Goal: Find specific page/section: Find specific page/section

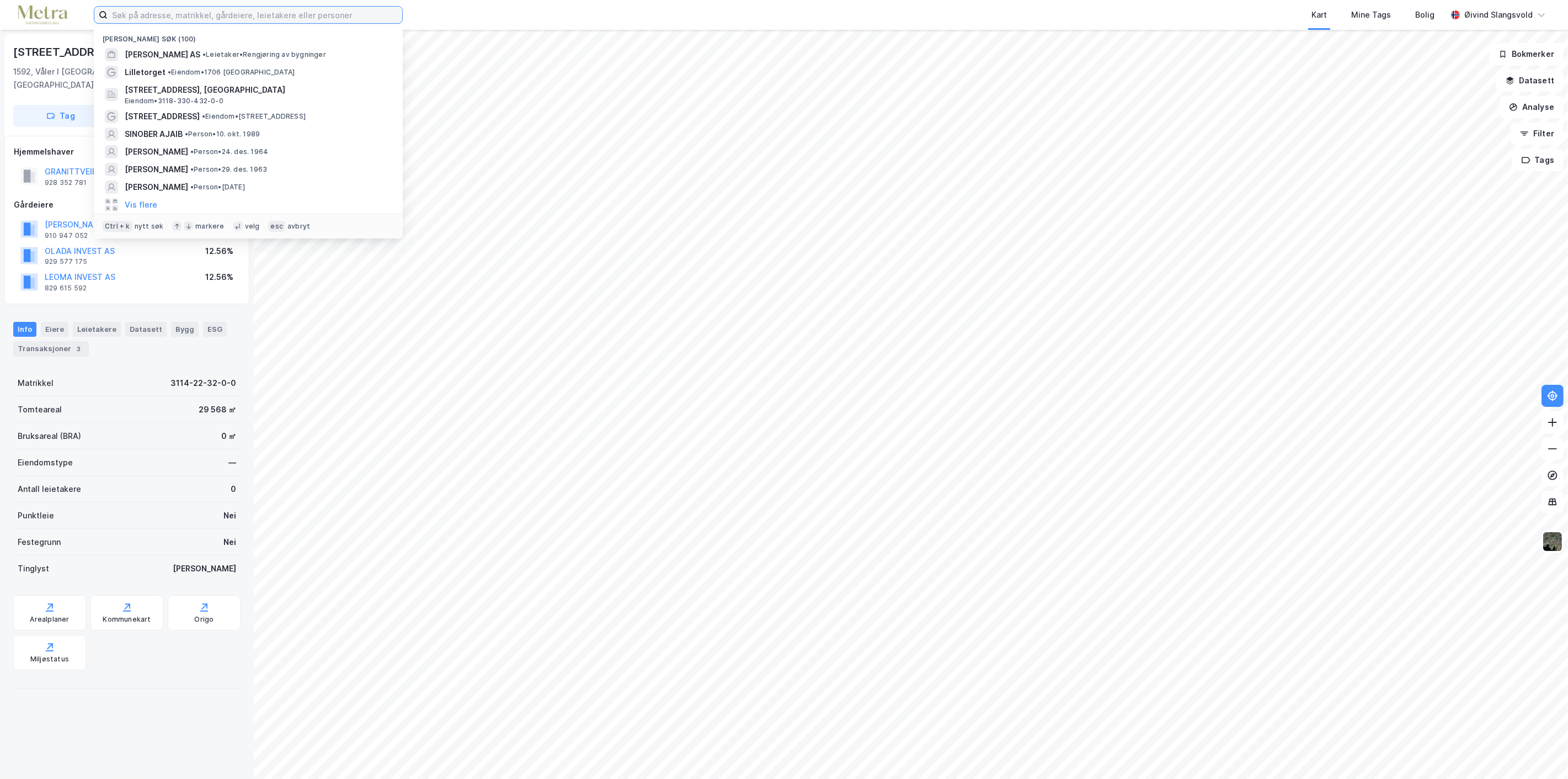
click at [365, 14] on input at bounding box center [255, 15] width 295 height 16
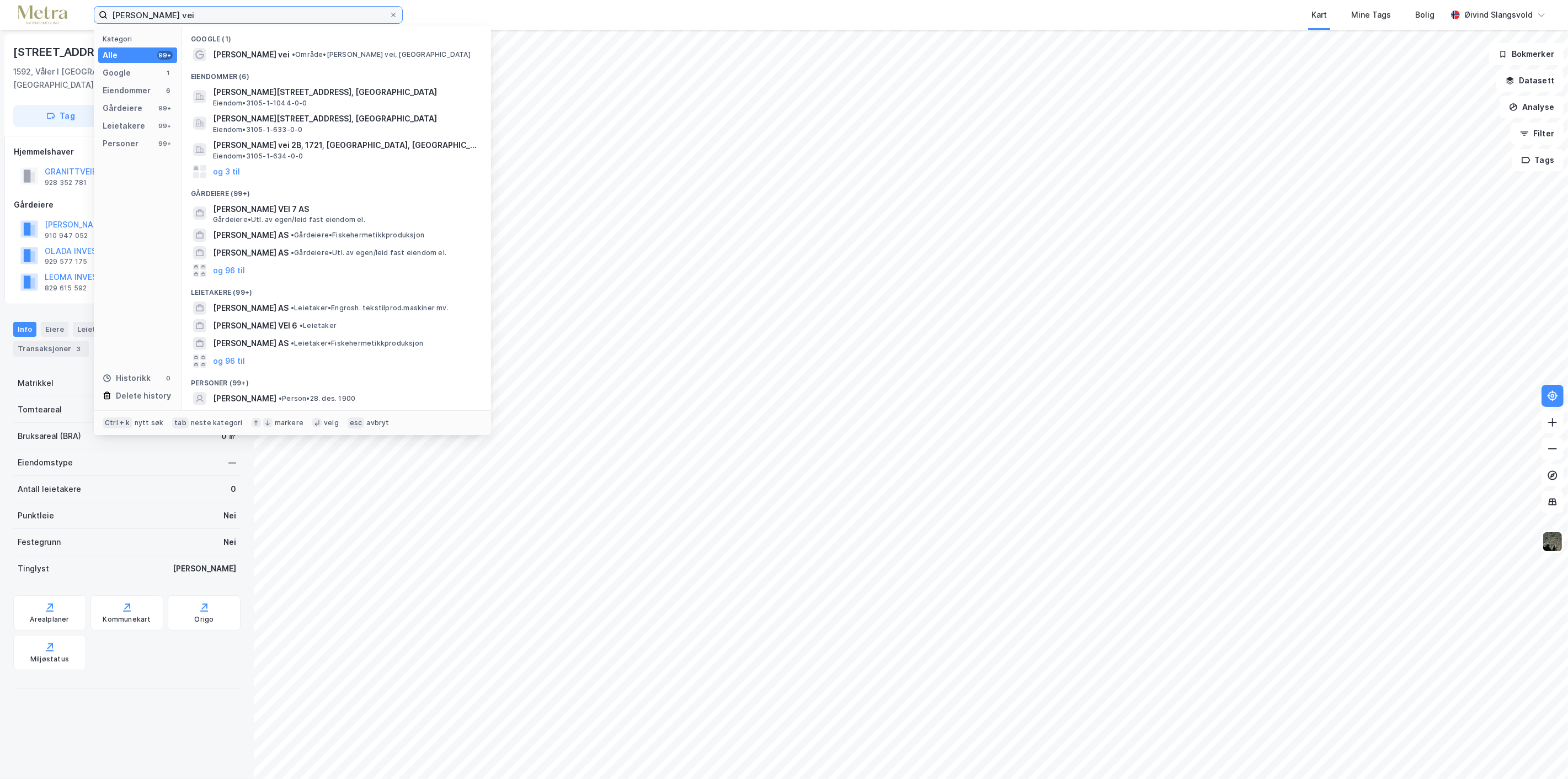
click at [262, 12] on input "[PERSON_NAME] vei" at bounding box center [248, 15] width 281 height 16
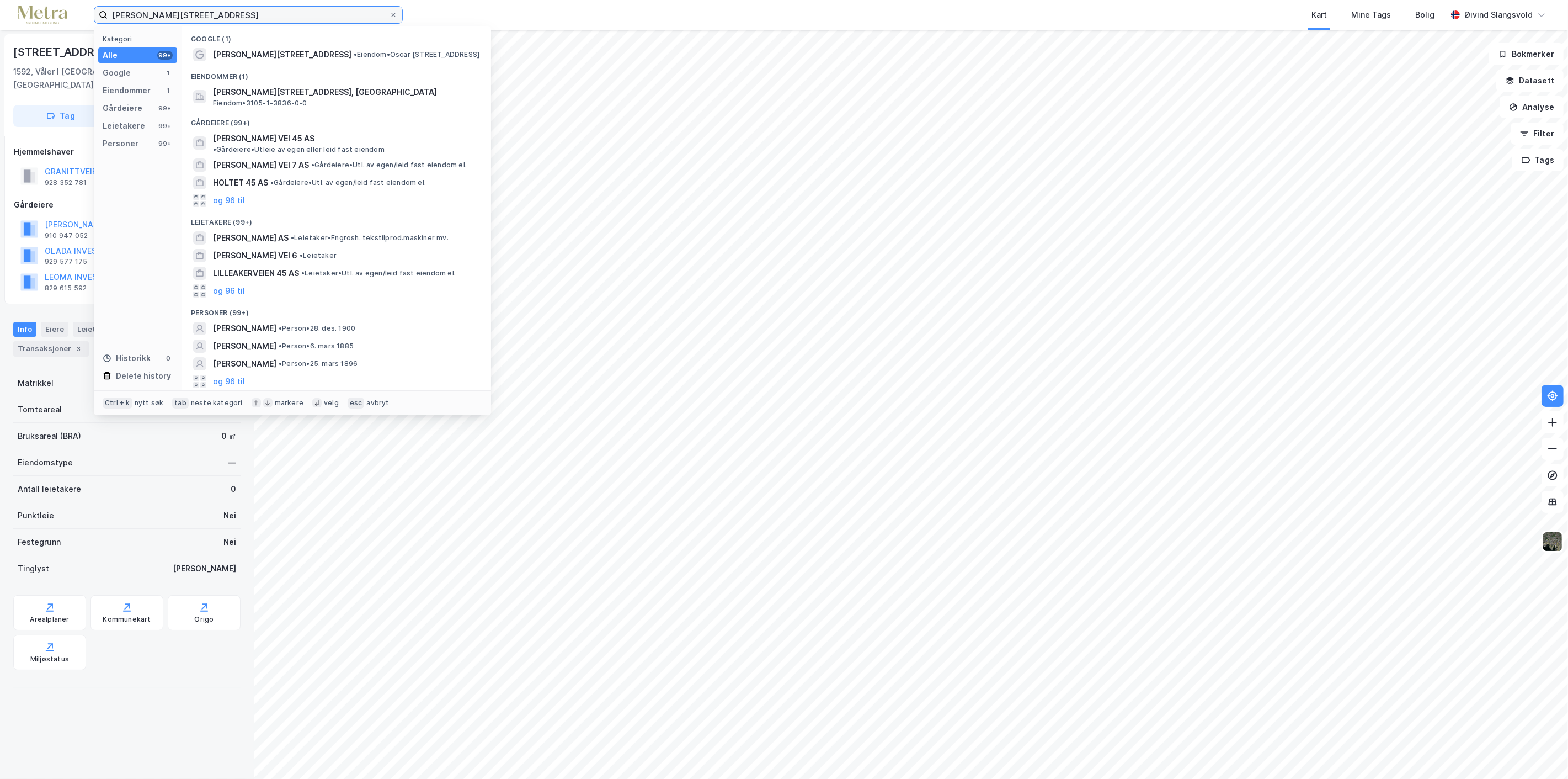
type input "[PERSON_NAME][STREET_ADDRESS]"
click at [294, 53] on span "[PERSON_NAME][STREET_ADDRESS]" at bounding box center [282, 55] width 139 height 13
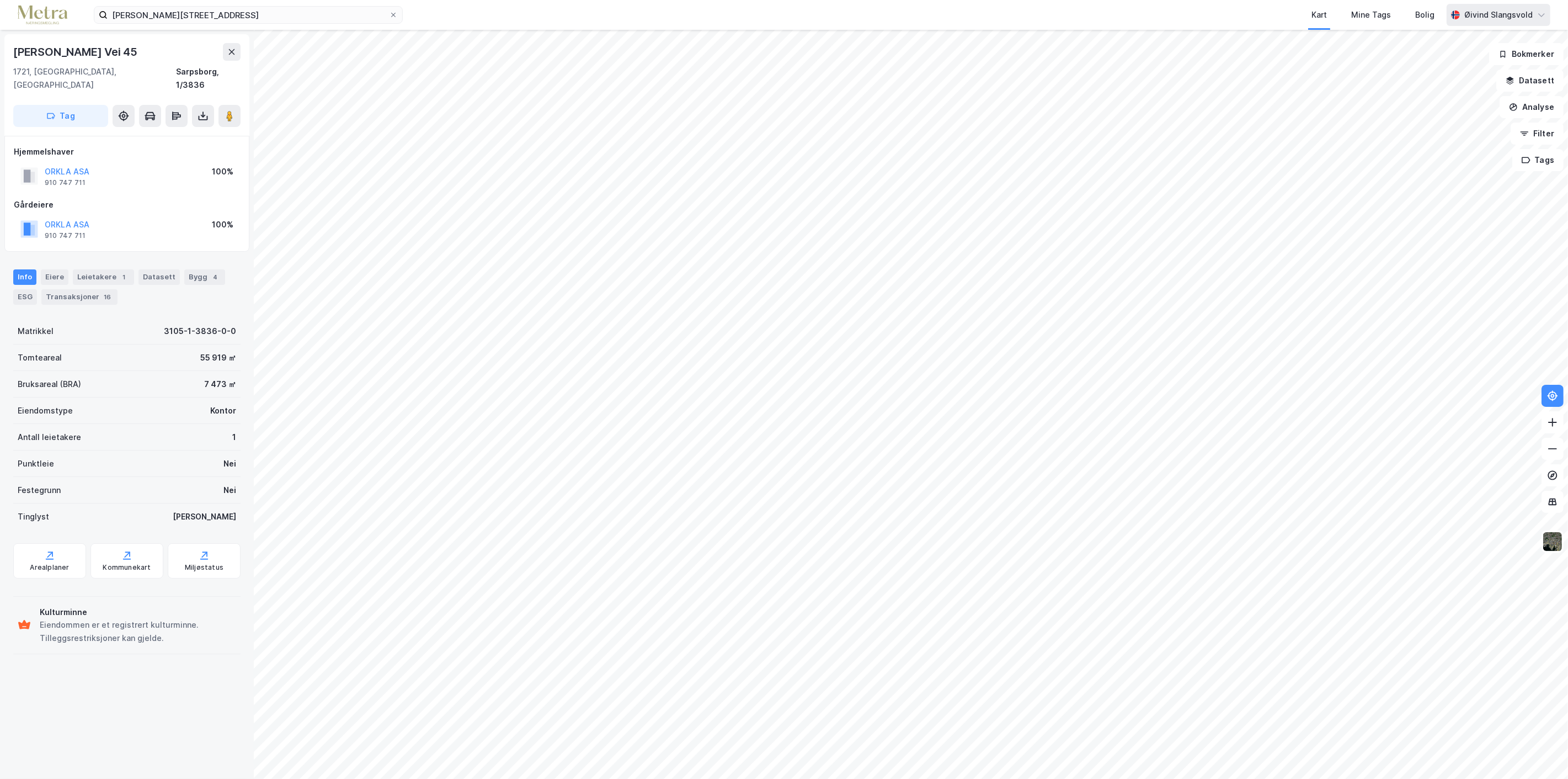
click at [1486, 13] on div "Øivind Slangsvold" at bounding box center [1499, 15] width 68 height 13
click at [1447, 65] on div "Logg ut" at bounding box center [1446, 68] width 30 height 13
